Goal: Task Accomplishment & Management: Use online tool/utility

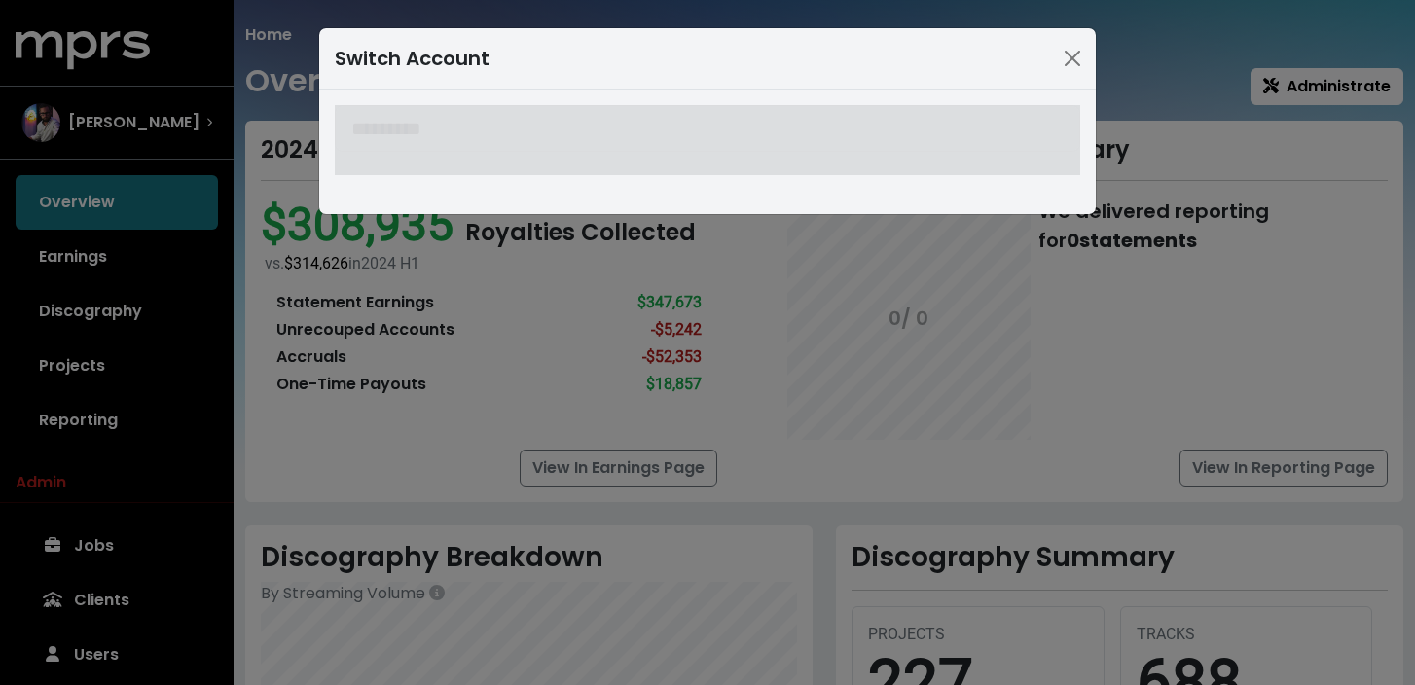
scroll to position [558, 0]
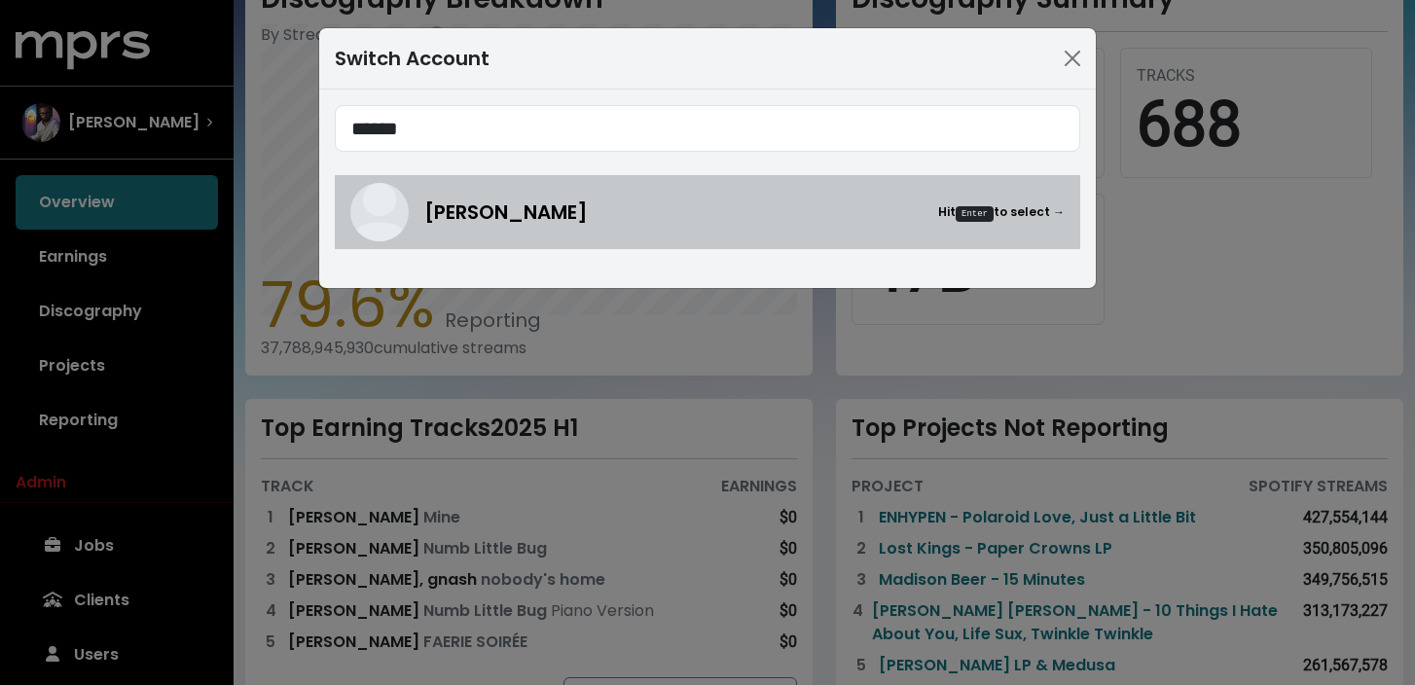
type input "******"
click at [494, 203] on span "[PERSON_NAME]" at bounding box center [505, 212] width 163 height 29
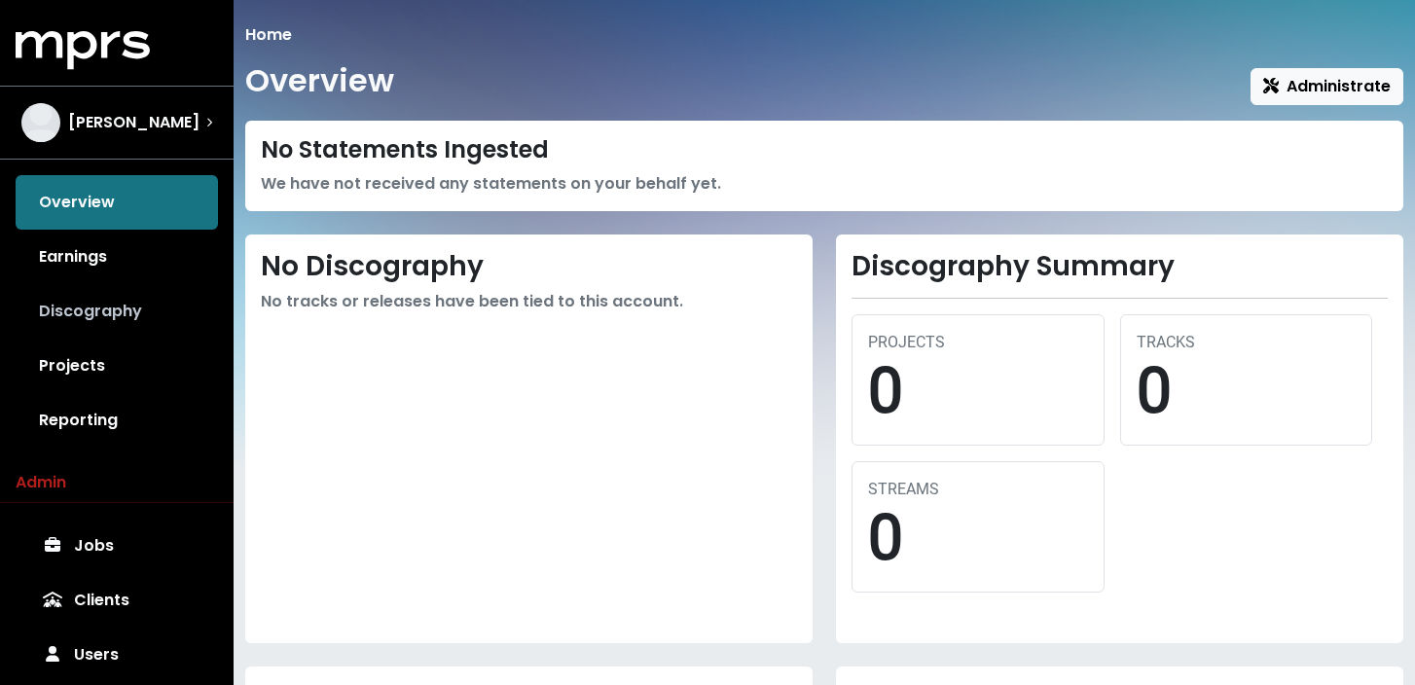
click at [121, 310] on link "Discography" at bounding box center [117, 311] width 202 height 54
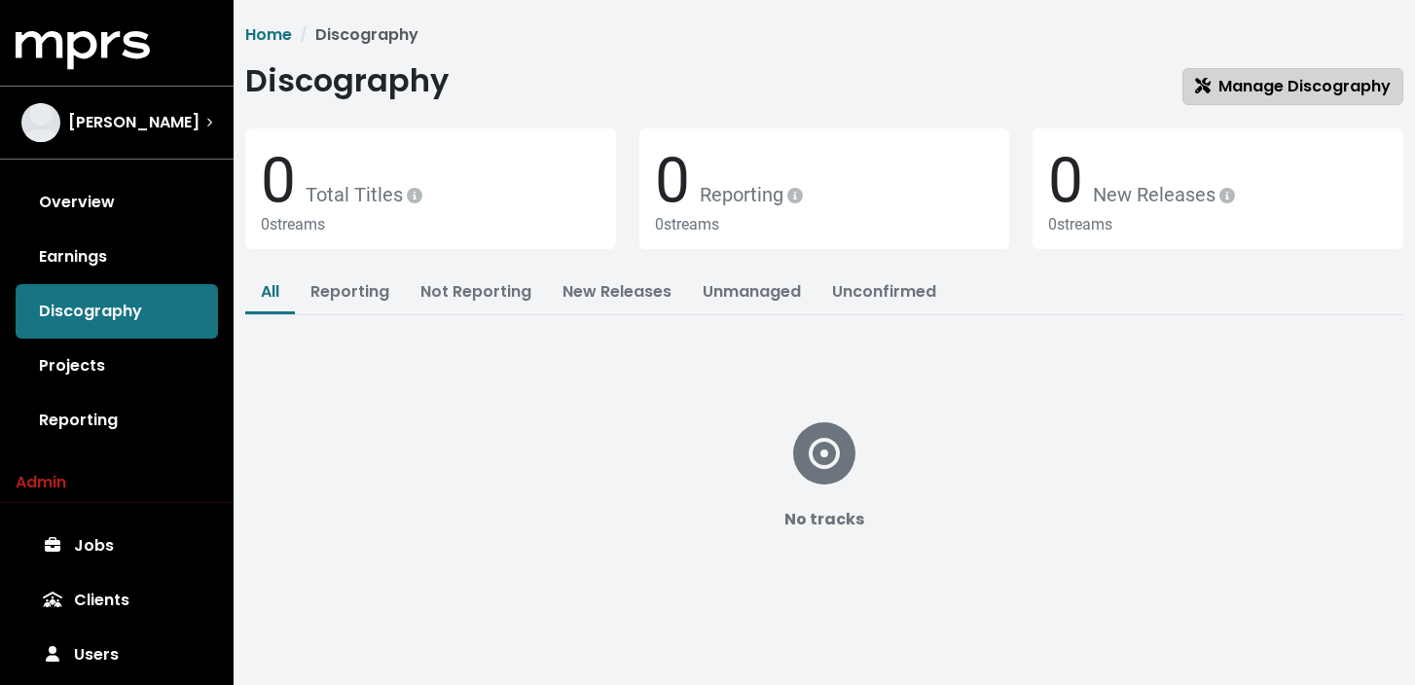
click at [1311, 80] on span "Manage Discography" at bounding box center [1293, 86] width 196 height 22
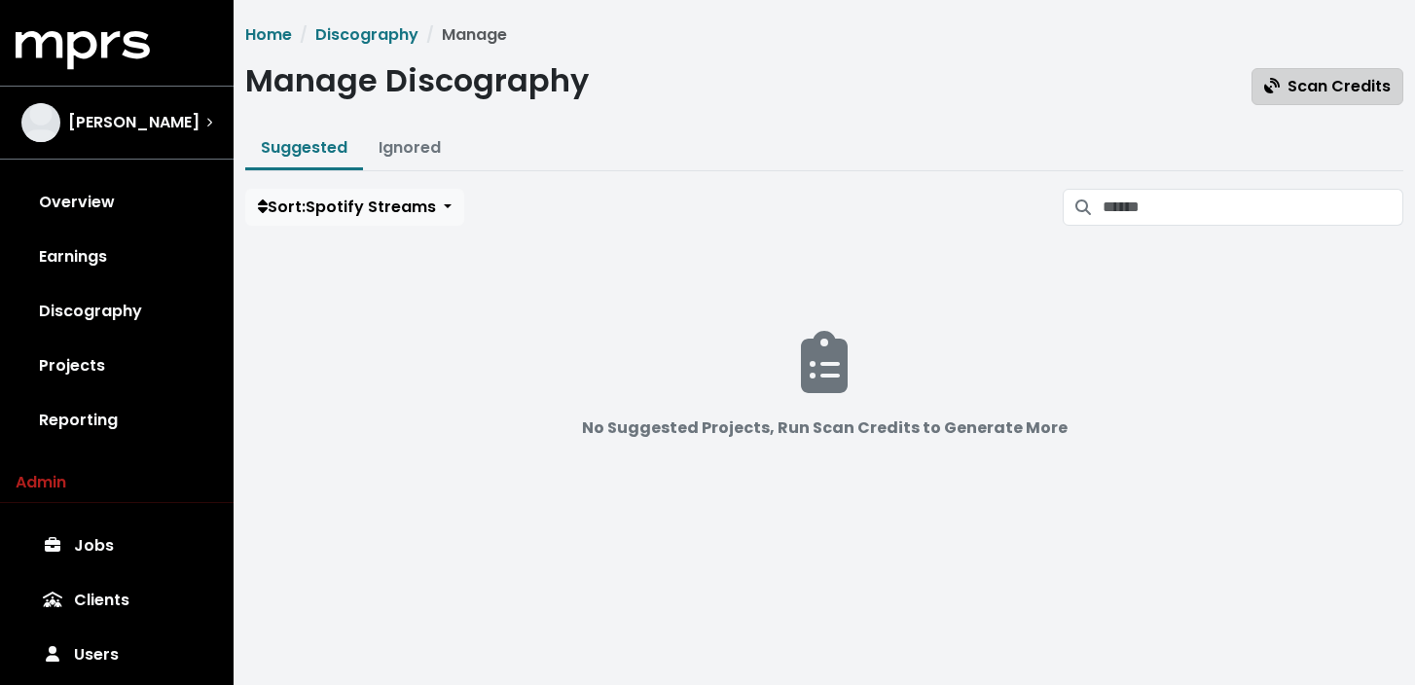
click at [1337, 89] on span "Scan Credits" at bounding box center [1327, 86] width 126 height 22
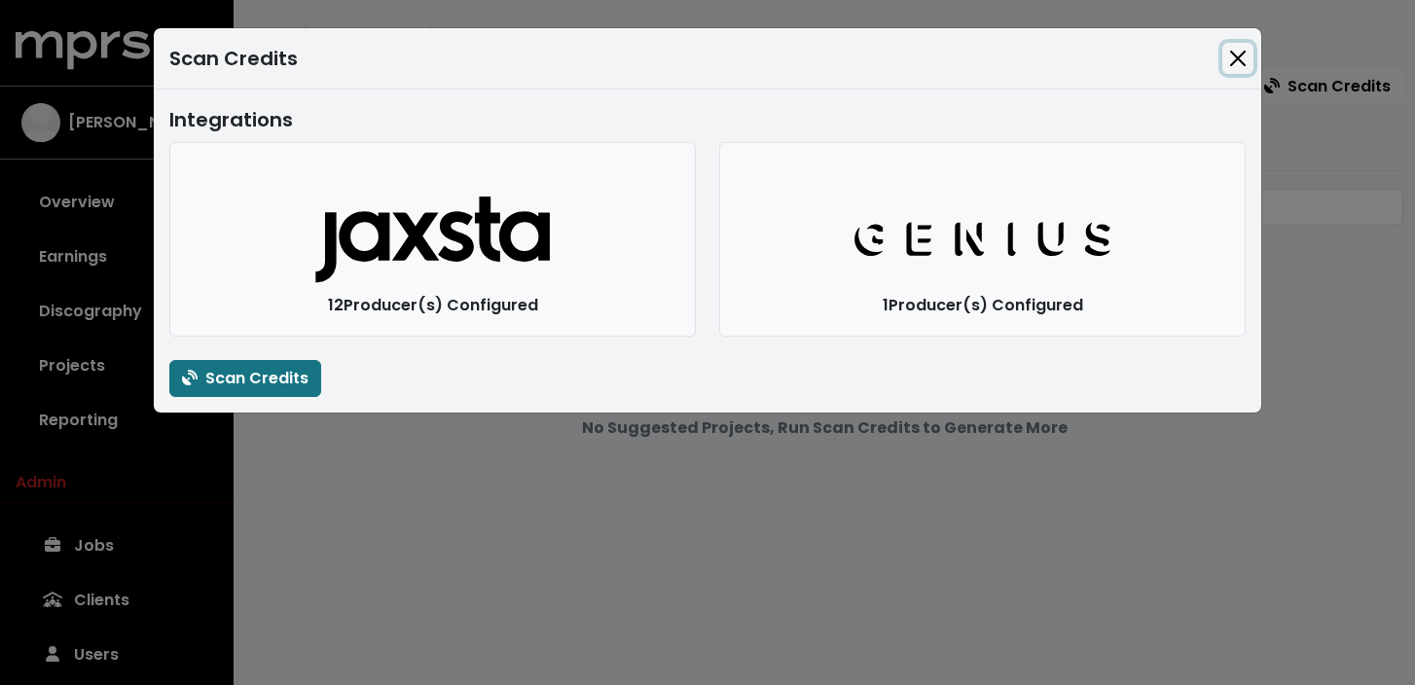
click at [1239, 63] on button "Close" at bounding box center [1237, 58] width 31 height 31
